Goal: Task Accomplishment & Management: Complete application form

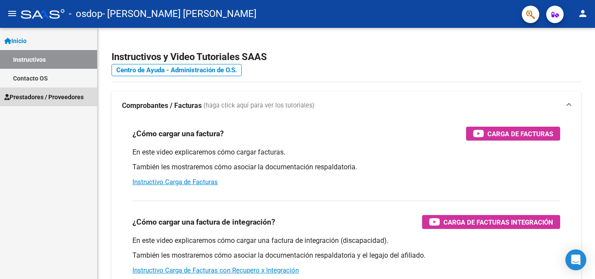
click at [44, 93] on span "Prestadores / Proveedores" at bounding box center [43, 97] width 79 height 10
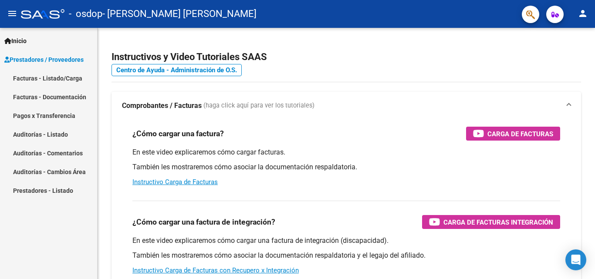
click at [47, 82] on link "Facturas - Listado/Carga" at bounding box center [48, 78] width 97 height 19
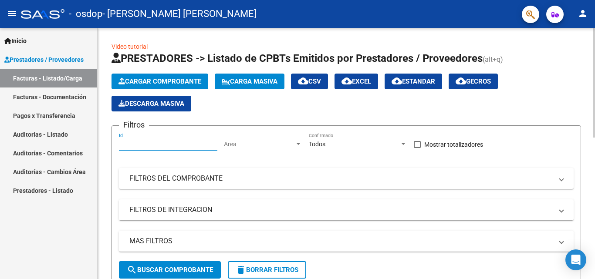
click at [133, 145] on input "Id" at bounding box center [168, 144] width 98 height 7
click at [172, 84] on span "Cargar Comprobante" at bounding box center [159, 81] width 83 height 8
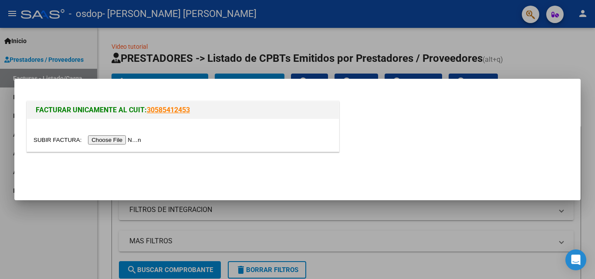
click at [131, 138] on input "file" at bounding box center [89, 139] width 110 height 9
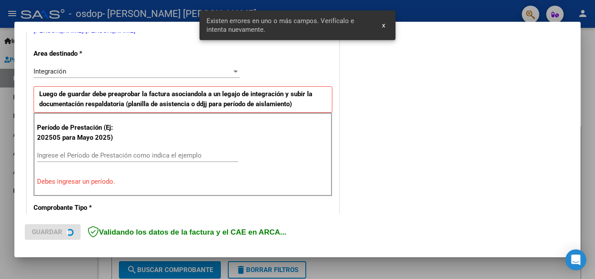
scroll to position [196, 0]
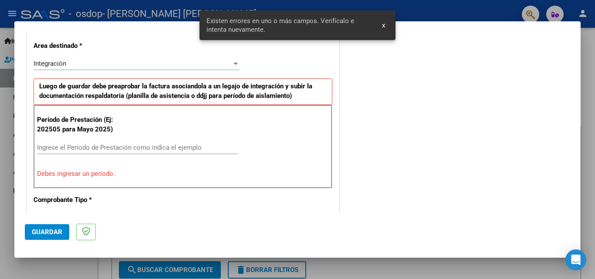
click at [51, 145] on input "Ingrese el Período de Prestación como indica el ejemplo" at bounding box center [137, 148] width 201 height 8
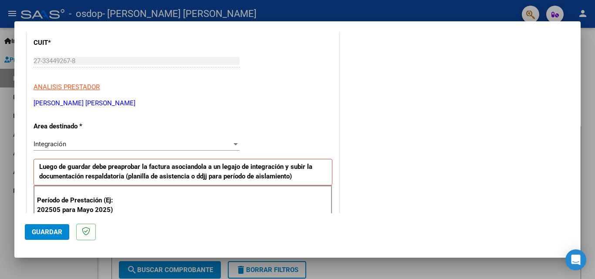
scroll to position [109, 0]
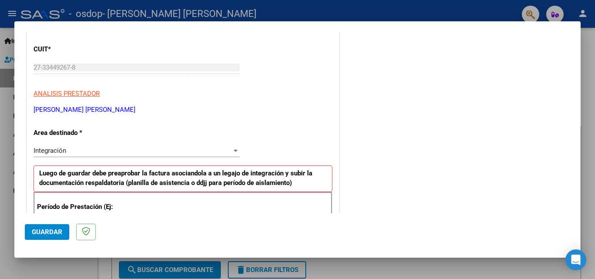
click at [235, 151] on div at bounding box center [235, 151] width 4 height 2
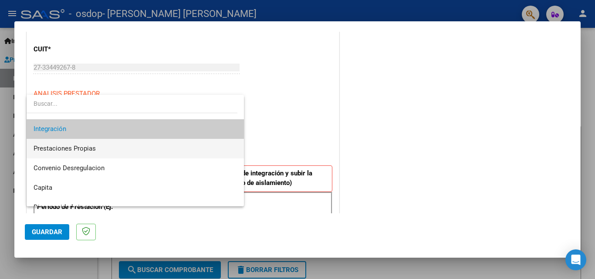
scroll to position [65, 0]
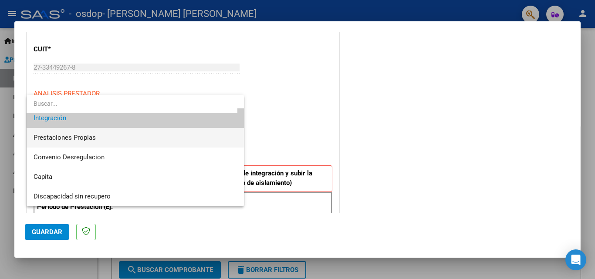
click at [85, 142] on span "Prestaciones Propias" at bounding box center [135, 138] width 203 height 20
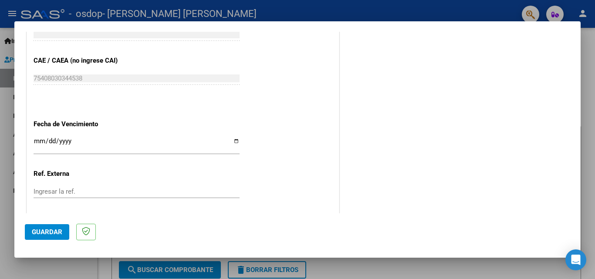
scroll to position [457, 0]
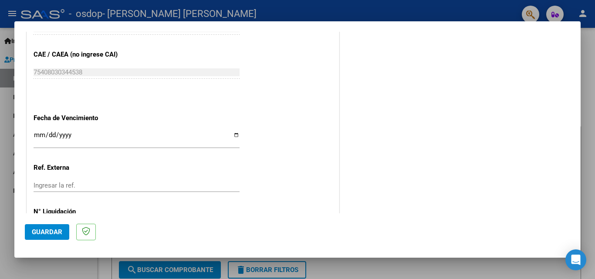
click at [95, 141] on input "Ingresar la fecha" at bounding box center [137, 138] width 206 height 14
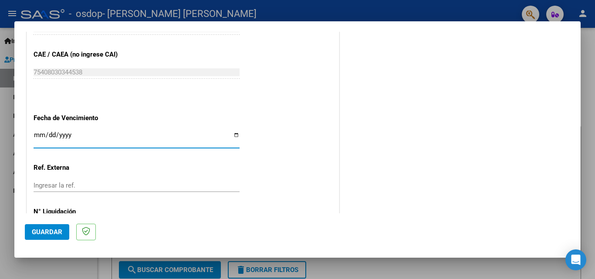
scroll to position [497, 0]
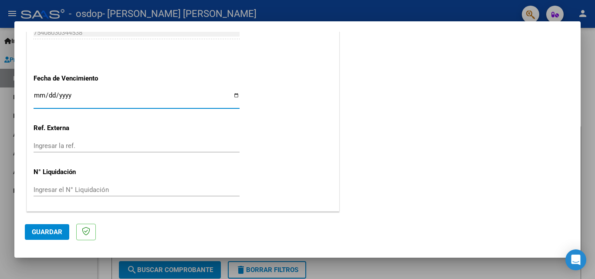
click at [56, 189] on input "Ingresar el N° Liquidación" at bounding box center [137, 190] width 206 height 8
click at [36, 94] on input "Ingresar la fecha" at bounding box center [137, 99] width 206 height 14
click at [234, 94] on input "Ingresar la fecha" at bounding box center [137, 99] width 206 height 14
type input "[DATE]"
click at [55, 234] on span "Guardar" at bounding box center [47, 232] width 30 height 8
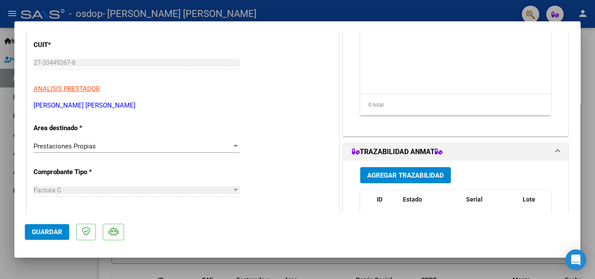
scroll to position [0, 0]
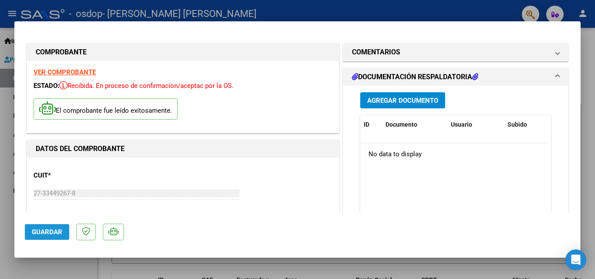
click at [46, 232] on span "Guardar" at bounding box center [47, 232] width 30 height 8
click at [380, 182] on datatable-body "No data to display" at bounding box center [454, 183] width 188 height 81
click at [533, 26] on mat-dialog-container "COMPROBANTE VER COMPROBANTE ESTADO: Recibida. En proceso de confirmacion/acepta…" at bounding box center [297, 139] width 566 height 236
click at [576, 256] on icon "Open Intercom Messenger" at bounding box center [575, 259] width 10 height 11
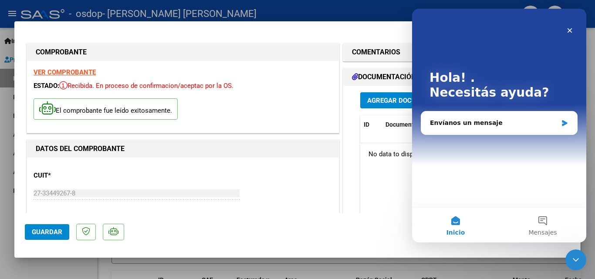
click at [576, 255] on icon "Cerrar Intercom Messenger" at bounding box center [575, 260] width 10 height 10
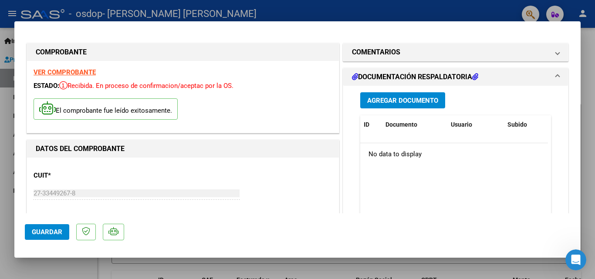
click at [24, 24] on mat-dialog-container "COMPROBANTE VER COMPROBANTE ESTADO: Recibida. En proceso de confirmacion/acepta…" at bounding box center [297, 139] width 566 height 236
click at [513, 8] on div at bounding box center [297, 139] width 595 height 279
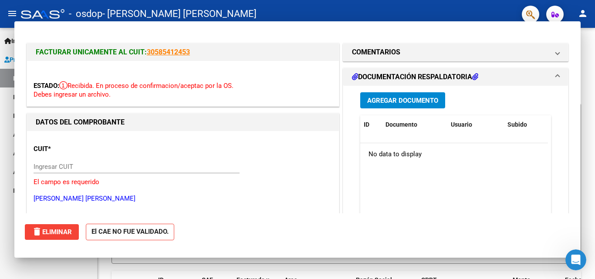
click at [511, 11] on div "- osdop - [PERSON_NAME] [PERSON_NAME]" at bounding box center [268, 13] width 494 height 19
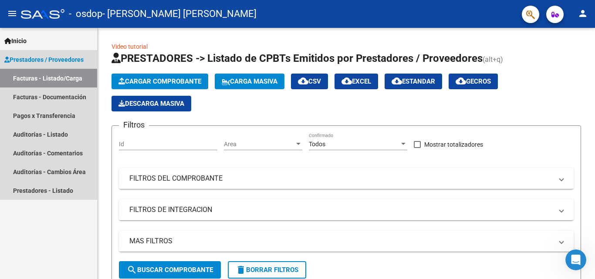
click at [58, 83] on link "Facturas - Listado/Carga" at bounding box center [48, 78] width 97 height 19
click at [57, 91] on link "Facturas - Documentación" at bounding box center [48, 96] width 97 height 19
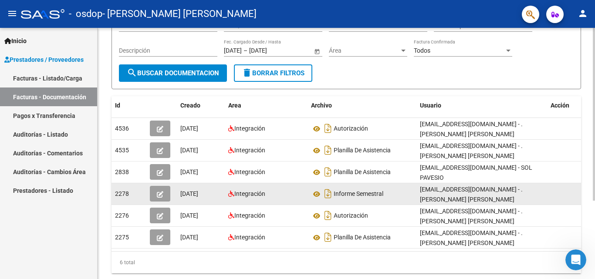
scroll to position [87, 0]
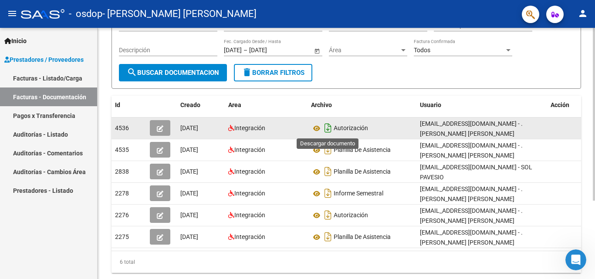
click at [327, 130] on icon "Descargar documento" at bounding box center [327, 128] width 11 height 14
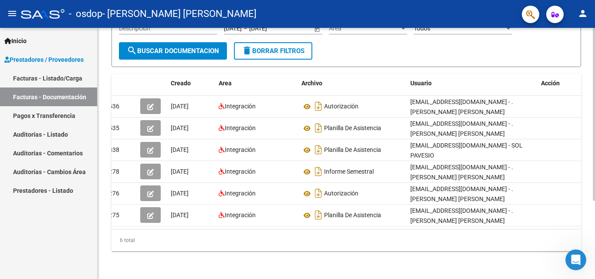
scroll to position [0, 0]
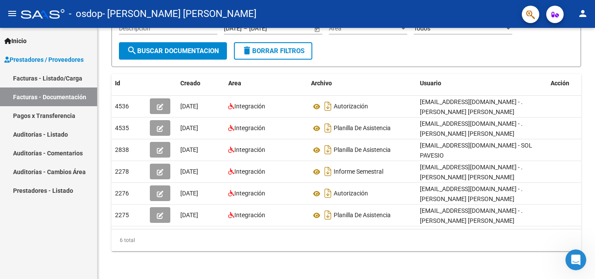
click at [48, 76] on link "Facturas - Listado/Carga" at bounding box center [48, 78] width 97 height 19
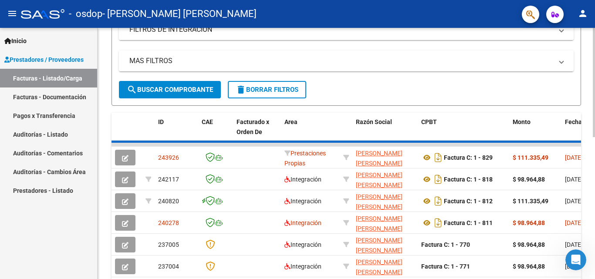
scroll to position [218, 0]
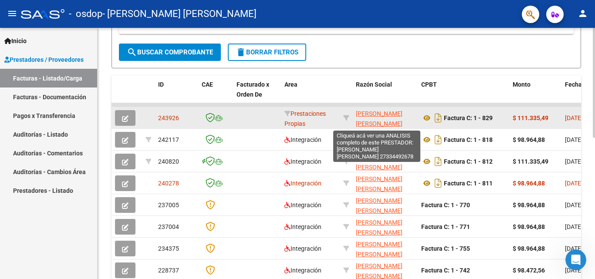
click at [383, 113] on span "[PERSON_NAME] [PERSON_NAME]" at bounding box center [379, 118] width 47 height 17
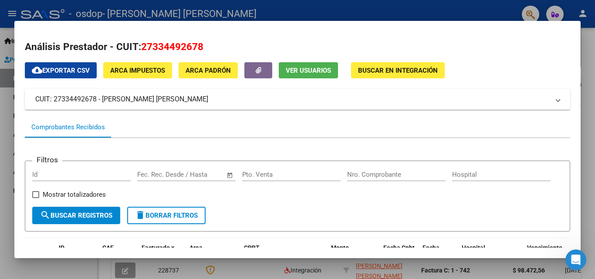
click at [588, 131] on div at bounding box center [297, 139] width 595 height 279
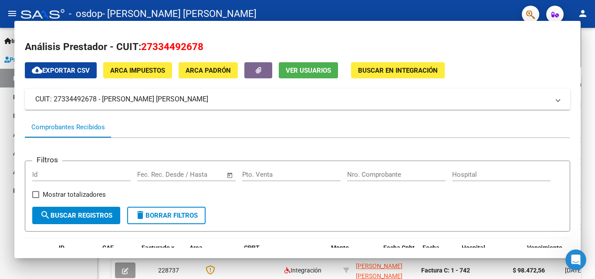
click at [588, 131] on div at bounding box center [593, 180] width 2 height 110
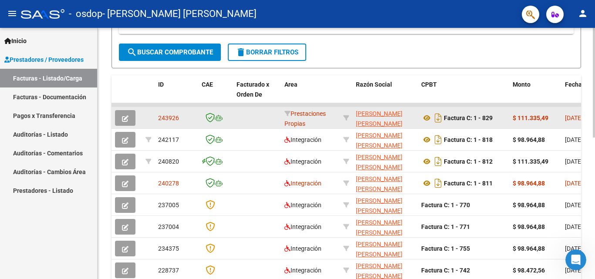
click at [121, 112] on button "button" at bounding box center [125, 118] width 20 height 16
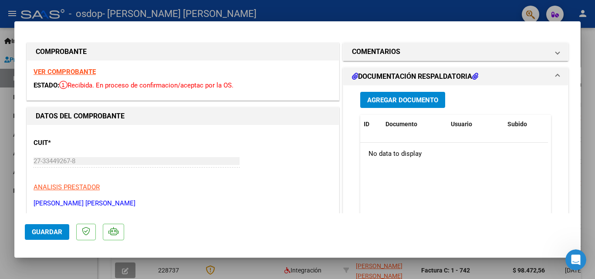
scroll to position [0, 0]
click at [405, 101] on span "Agregar Documento" at bounding box center [402, 101] width 71 height 8
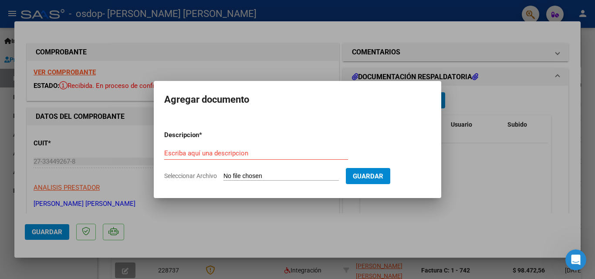
click at [175, 158] on div "Escriba aquí una descripcion" at bounding box center [256, 153] width 184 height 13
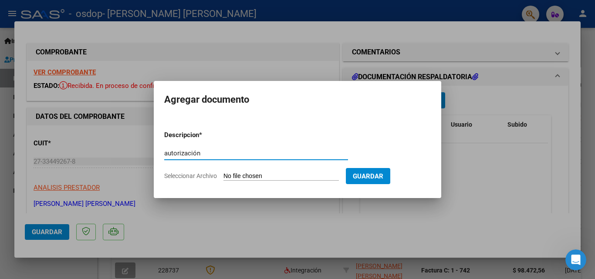
type input "autorización"
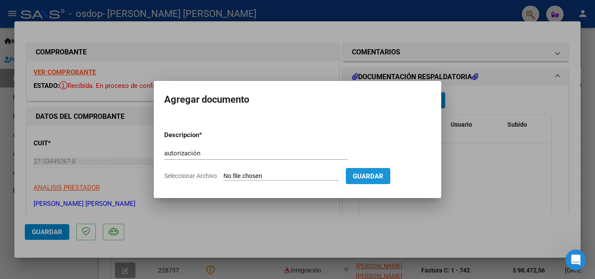
click at [383, 177] on span "Guardar" at bounding box center [368, 176] width 30 height 8
click at [324, 172] on form "Descripcion * autorización Escriba aquí una descripcion Seleccionar Archivo Gua…" at bounding box center [297, 156] width 266 height 64
click at [270, 179] on input "Seleccionar Archivo" at bounding box center [280, 176] width 115 height 8
type input "C:\fakepath\SACCANI.pdf"
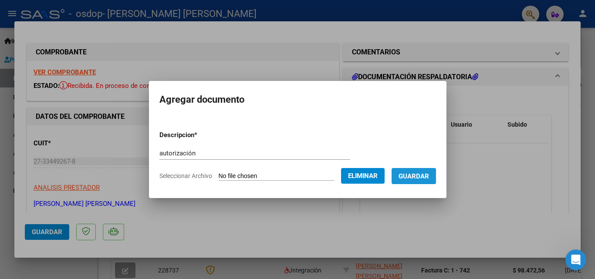
click at [433, 171] on button "Guardar" at bounding box center [413, 176] width 44 height 16
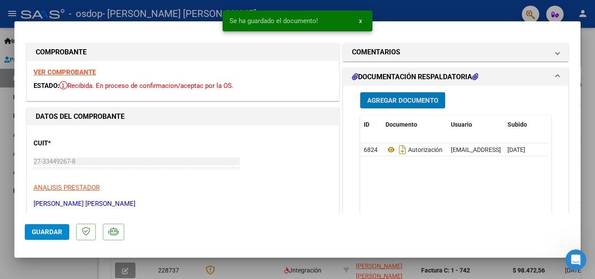
click at [371, 100] on span "Agregar Documento" at bounding box center [402, 101] width 71 height 8
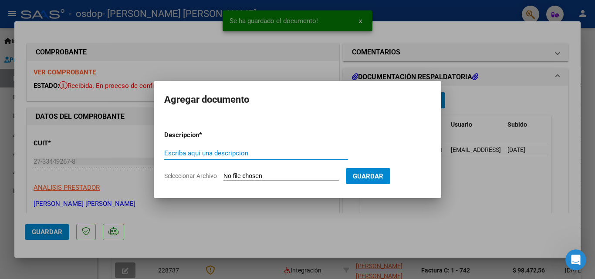
click at [216, 149] on input "Escriba aquí una descripcion" at bounding box center [256, 153] width 184 height 8
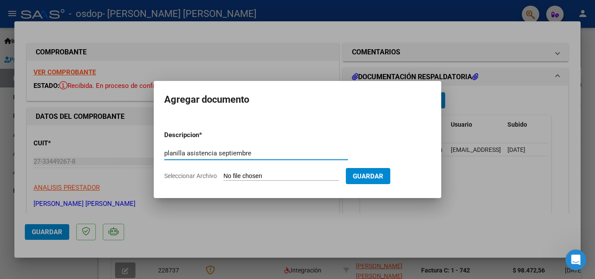
type input "planilla asistencia septiembre"
click at [381, 177] on span "Guardar" at bounding box center [368, 176] width 30 height 8
click at [383, 176] on span "Guardar" at bounding box center [368, 176] width 30 height 8
click at [283, 173] on input "Seleccionar Archivo" at bounding box center [280, 176] width 115 height 8
type input "C:\fakepath\SEPTIEMBRE.pdf"
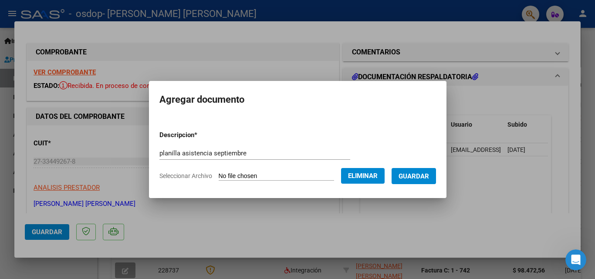
click at [420, 181] on button "Guardar" at bounding box center [413, 176] width 44 height 16
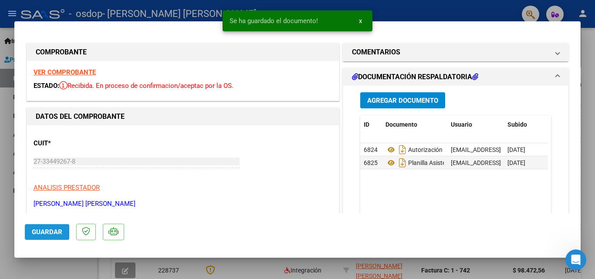
click at [40, 230] on span "Guardar" at bounding box center [47, 232] width 30 height 8
click at [588, 154] on div at bounding box center [297, 139] width 595 height 279
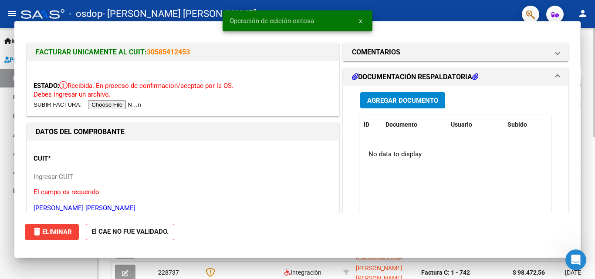
click at [588, 155] on div at bounding box center [593, 179] width 2 height 109
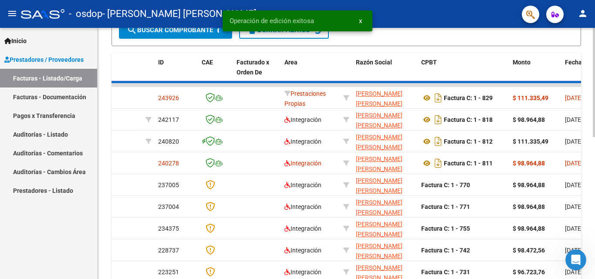
scroll to position [218, 0]
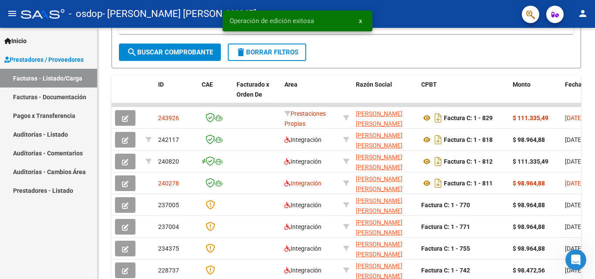
click at [56, 94] on link "Facturas - Documentación" at bounding box center [48, 96] width 97 height 19
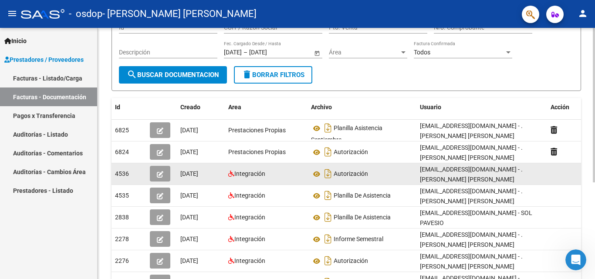
scroll to position [131, 0]
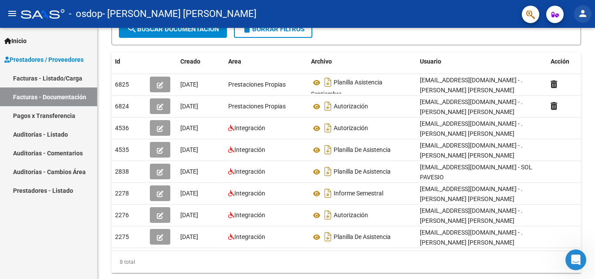
click at [583, 8] on mat-icon "person" at bounding box center [582, 13] width 10 height 10
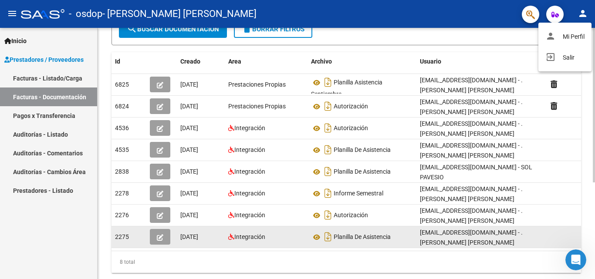
drag, startPoint x: 503, startPoint y: 250, endPoint x: 561, endPoint y: 236, distance: 59.6
click at [560, 240] on div at bounding box center [297, 139] width 595 height 279
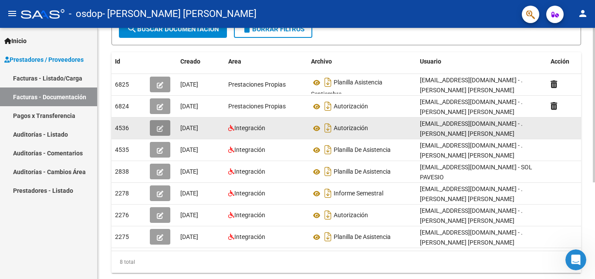
click at [153, 129] on button "button" at bounding box center [160, 128] width 20 height 16
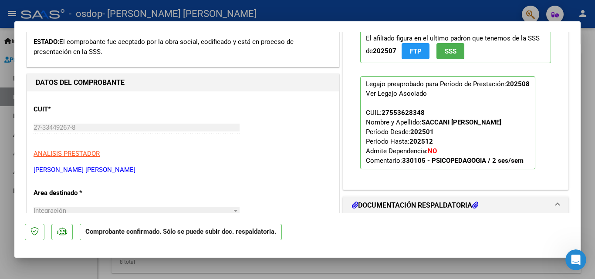
scroll to position [261, 0]
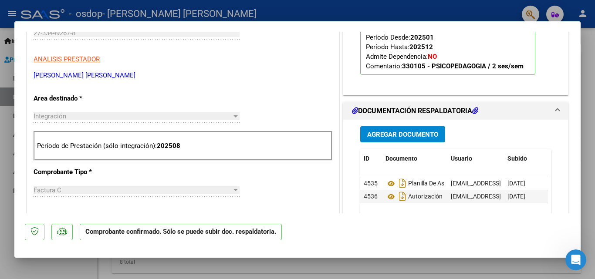
click at [588, 193] on div at bounding box center [297, 139] width 595 height 279
type input "$ 0,00"
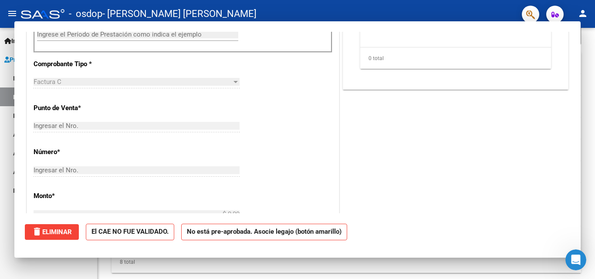
scroll to position [0, 0]
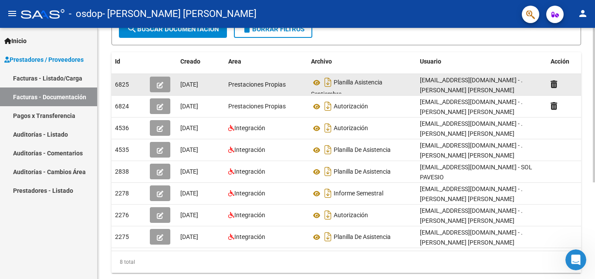
click at [162, 81] on span "button" at bounding box center [160, 85] width 7 height 8
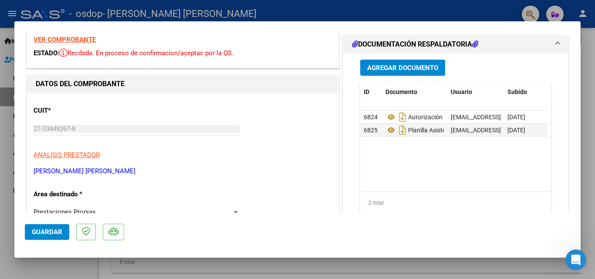
scroll to position [174, 0]
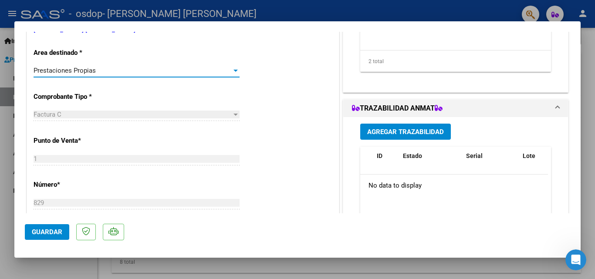
click at [232, 67] on div at bounding box center [236, 70] width 8 height 7
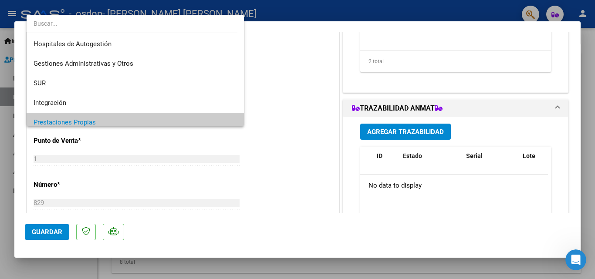
scroll to position [52, 0]
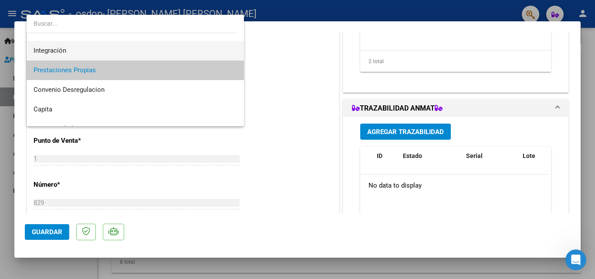
click at [71, 47] on span "Integración" at bounding box center [135, 51] width 203 height 20
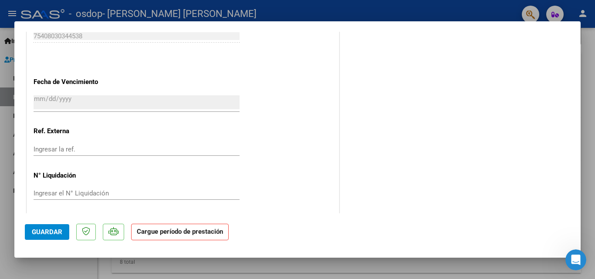
scroll to position [543, 0]
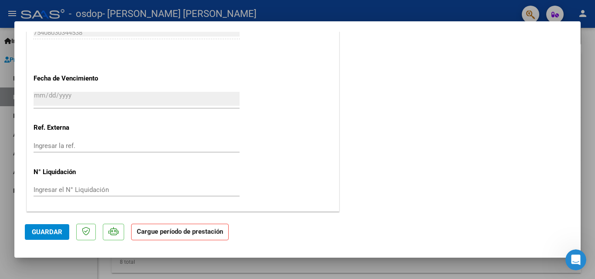
click at [47, 229] on span "Guardar" at bounding box center [47, 232] width 30 height 8
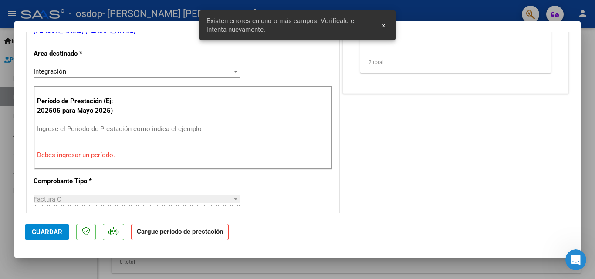
scroll to position [171, 0]
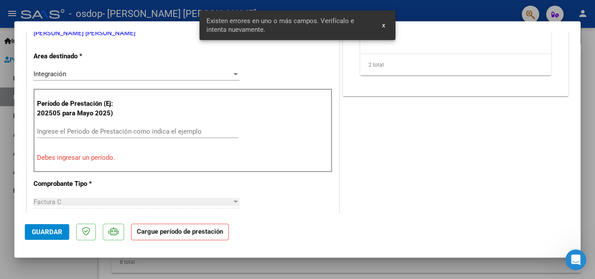
click at [69, 134] on input "Ingrese el Período de Prestación como indica el ejemplo" at bounding box center [137, 132] width 201 height 8
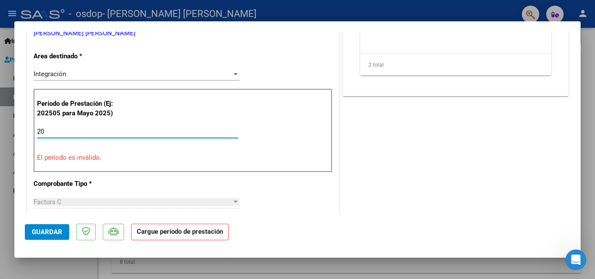
type input "2"
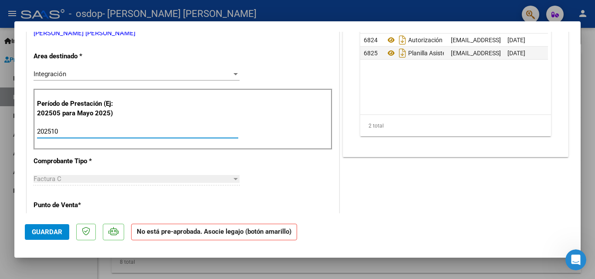
type input "202510"
click at [35, 229] on span "Guardar" at bounding box center [47, 232] width 30 height 8
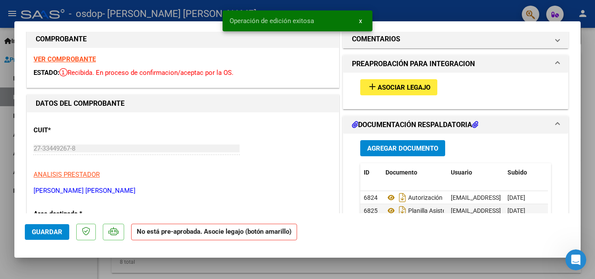
scroll to position [0, 0]
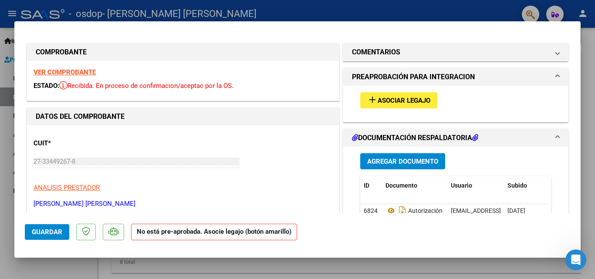
click at [588, 75] on div at bounding box center [297, 139] width 595 height 279
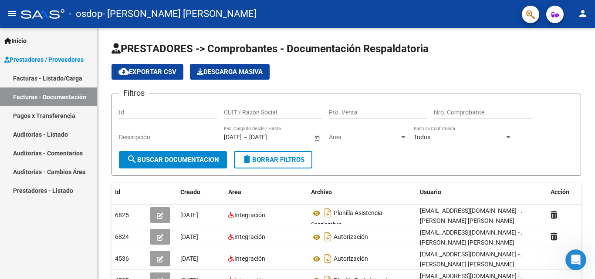
click at [584, 10] on mat-icon "person" at bounding box center [582, 13] width 10 height 10
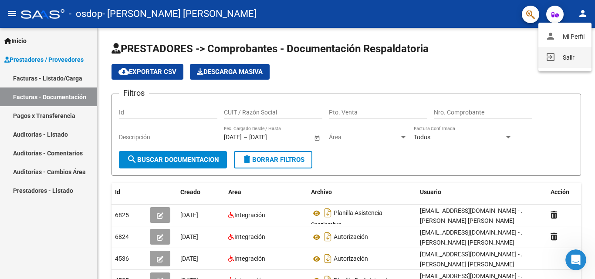
click at [549, 56] on mat-icon "exit_to_app" at bounding box center [550, 57] width 10 height 10
